Goal: Task Accomplishment & Management: Use online tool/utility

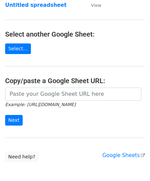
scroll to position [69, 0]
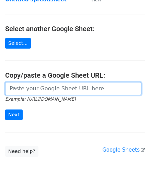
click at [25, 84] on input "url" at bounding box center [73, 88] width 136 height 13
paste input "https://docs.google.com/spreadsheets/d/10WRYrUETwT55bC8fwSRzDC2G2f3k83bA-_3lrJU…"
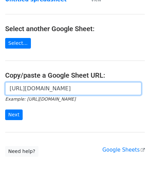
scroll to position [0, 145]
type input "https://docs.google.com/spreadsheets/d/10WRYrUETwT55bC8fwSRzDC2G2f3k83bA-_3lrJU…"
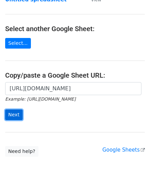
scroll to position [0, 0]
click at [14, 113] on input "Next" at bounding box center [13, 115] width 17 height 11
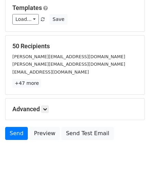
scroll to position [84, 0]
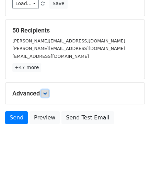
click at [47, 91] on icon at bounding box center [45, 93] width 4 height 4
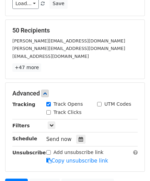
drag, startPoint x: 75, startPoint y: 139, endPoint x: 72, endPoint y: 128, distance: 11.6
click at [78, 139] on icon at bounding box center [80, 139] width 4 height 5
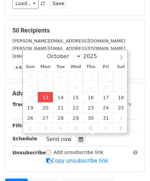
type input "[DATE] 12:00"
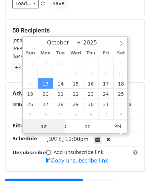
paste input "Hour"
type input "2"
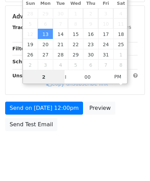
scroll to position [139, 0]
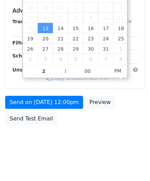
type input "[DATE] 14:00"
click at [109, 146] on body "New Campaign Daily emails left: 50 Google Sheet: Untitled spreadsheet Variables…" at bounding box center [75, 11] width 150 height 290
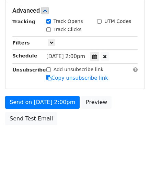
scroll to position [166, 0]
